Goal: Navigation & Orientation: Find specific page/section

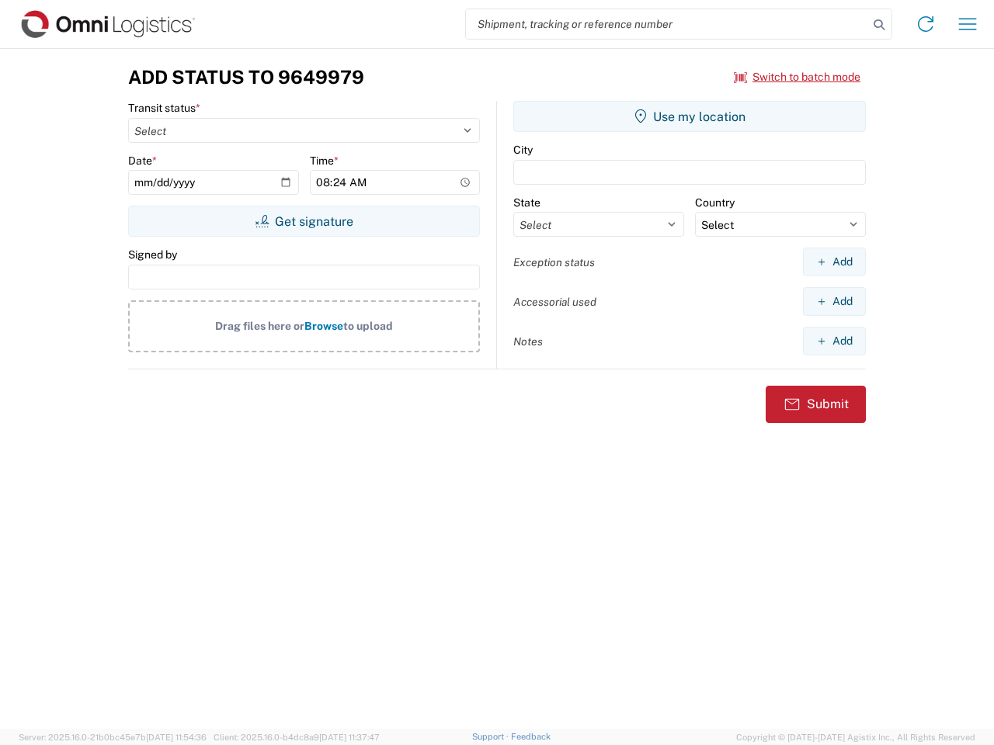
click at [667, 24] on input "search" at bounding box center [667, 24] width 402 height 30
click at [879, 25] on icon at bounding box center [879, 25] width 22 height 22
click at [925, 24] on icon at bounding box center [925, 24] width 25 height 25
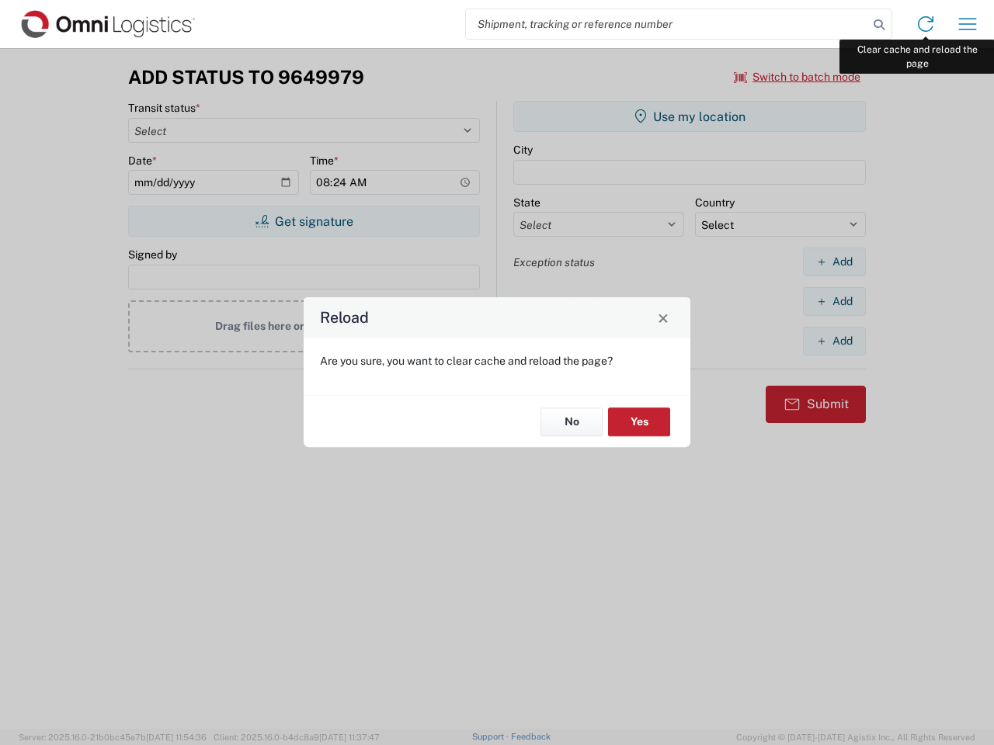
click at [967, 24] on div "Reload Are you sure, you want to clear cache and reload the page? No Yes" at bounding box center [497, 372] width 994 height 745
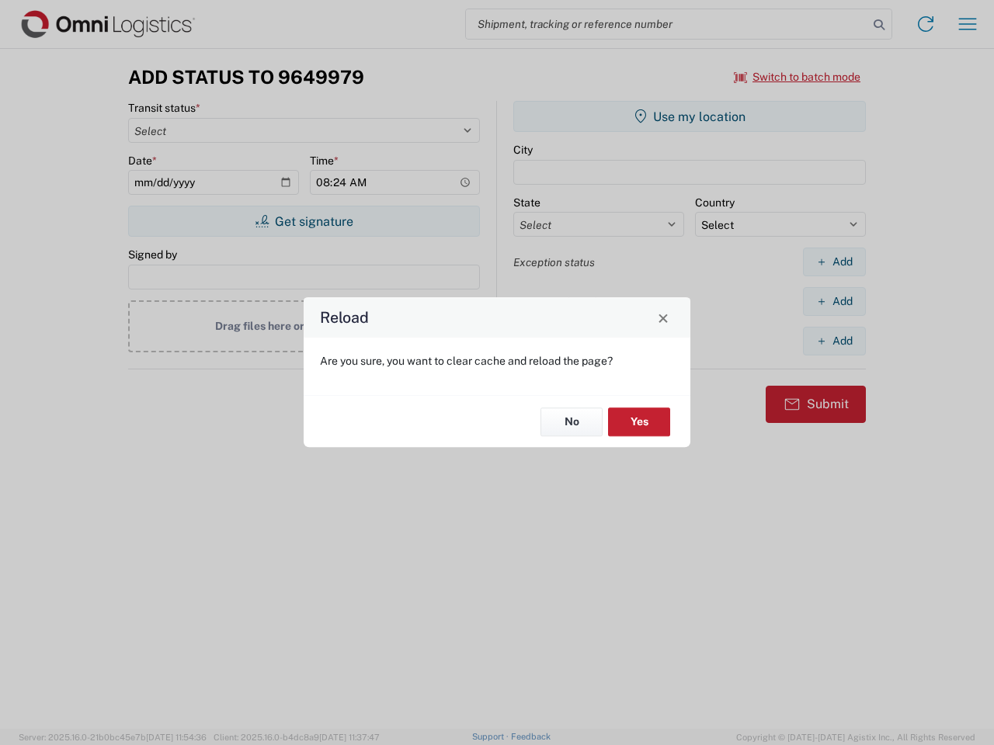
click at [797, 77] on div "Reload Are you sure, you want to clear cache and reload the page? No Yes" at bounding box center [497, 372] width 994 height 745
click at [304, 221] on div "Reload Are you sure, you want to clear cache and reload the page? No Yes" at bounding box center [497, 372] width 994 height 745
click at [689, 116] on div "Reload Are you sure, you want to clear cache and reload the page? No Yes" at bounding box center [497, 372] width 994 height 745
click at [834, 262] on div "Reload Are you sure, you want to clear cache and reload the page? No Yes" at bounding box center [497, 372] width 994 height 745
click at [834, 301] on div "Reload Are you sure, you want to clear cache and reload the page? No Yes" at bounding box center [497, 372] width 994 height 745
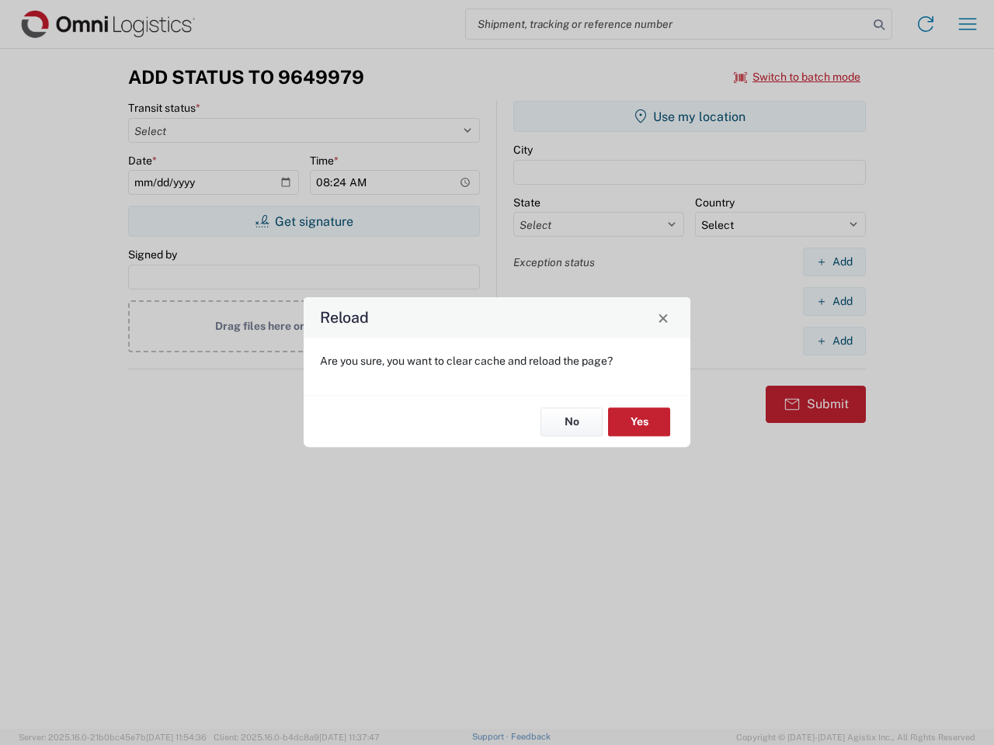
click at [834, 341] on div "Reload Are you sure, you want to clear cache and reload the page? No Yes" at bounding box center [497, 372] width 994 height 745
